Goal: Check status

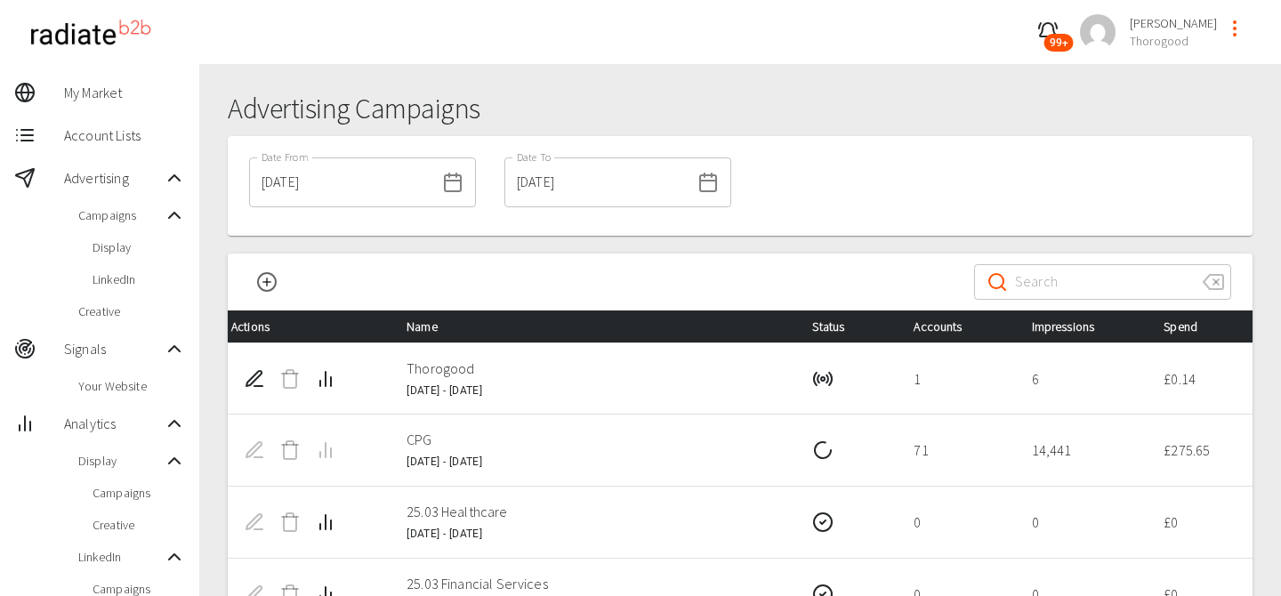
scroll to position [192, 0]
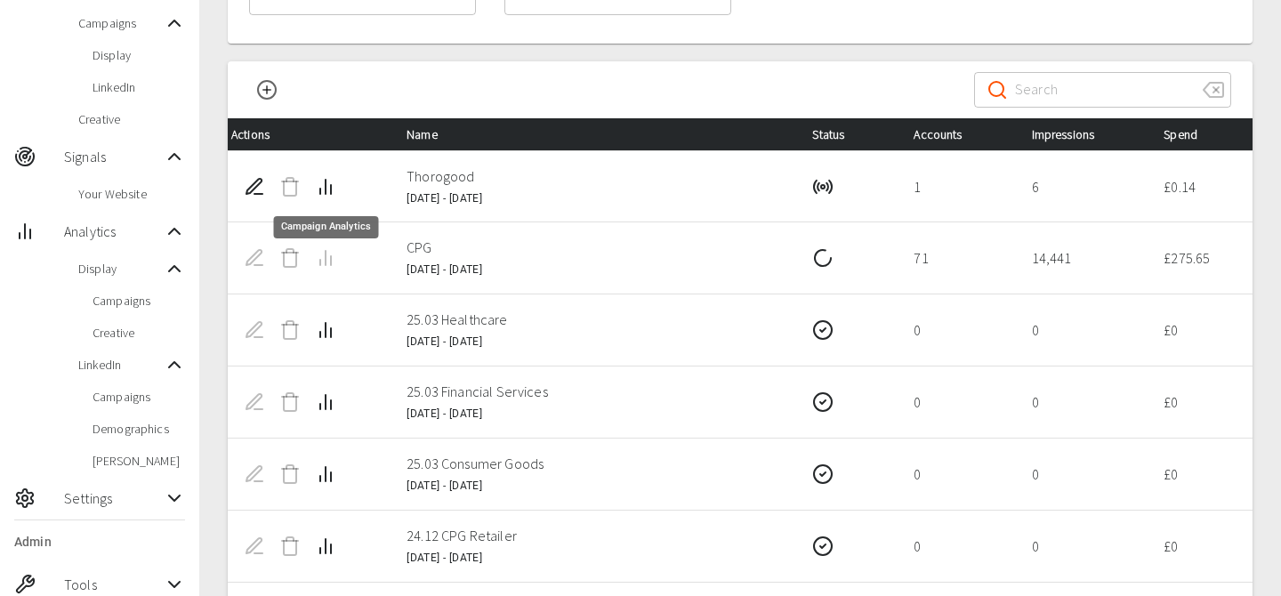
click at [326, 187] on line "Campaign Analytics" at bounding box center [326, 187] width 0 height 14
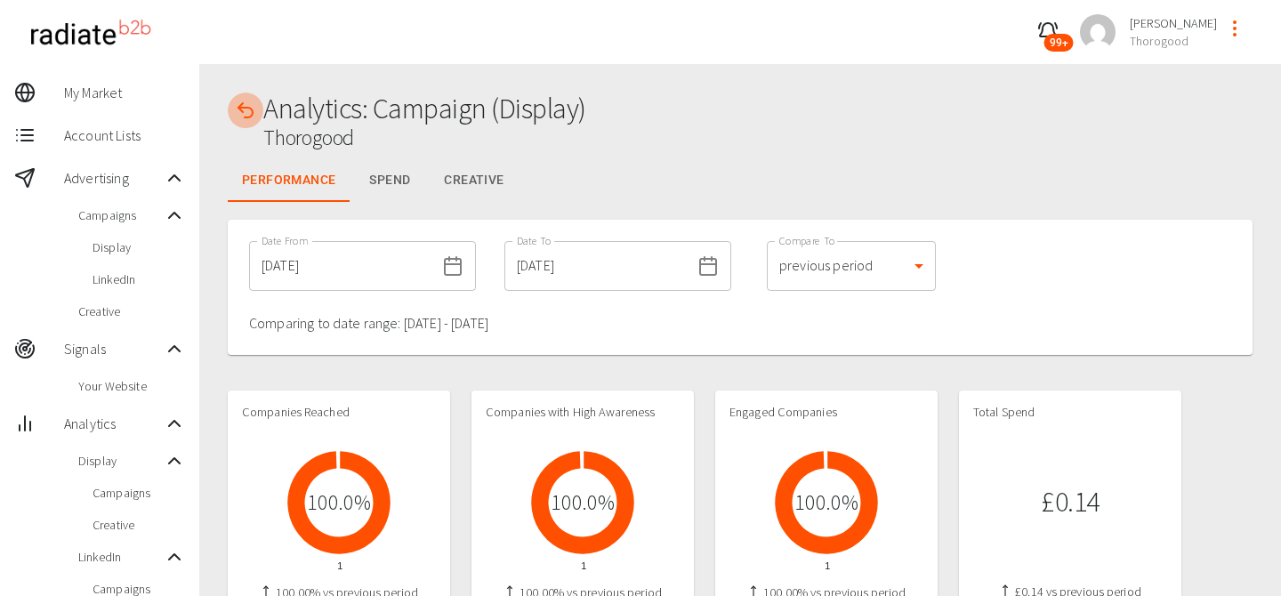
click at [246, 104] on icon "button" at bounding box center [245, 110] width 21 height 21
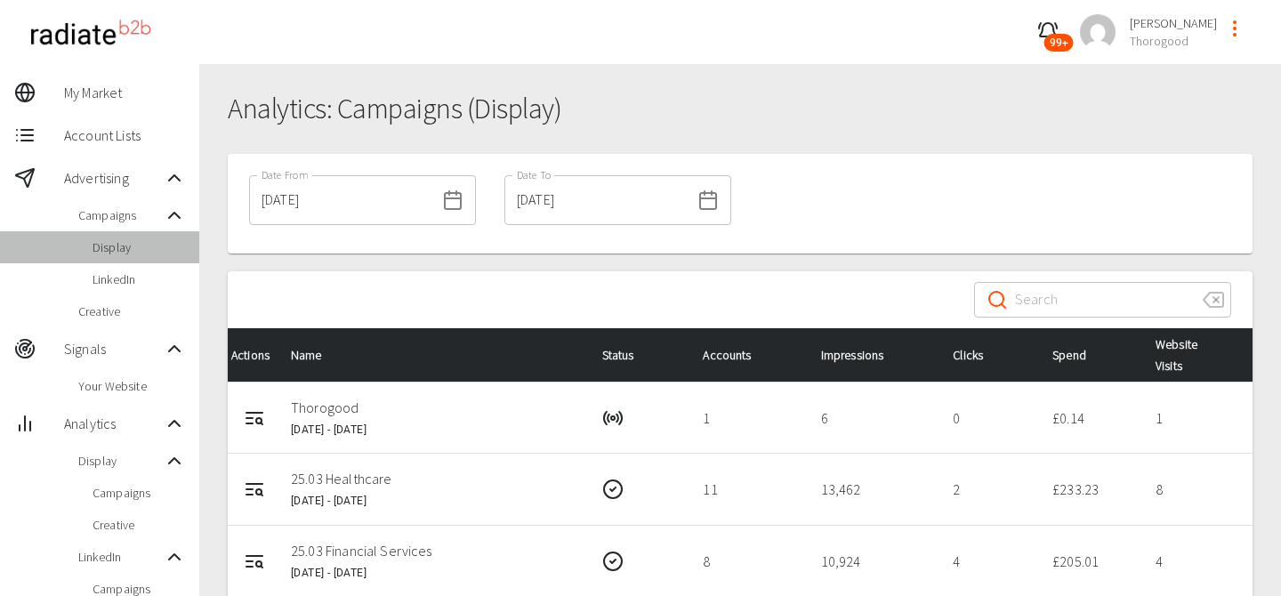
click at [125, 246] on span "Display" at bounding box center [139, 247] width 93 height 18
